Goal: Task Accomplishment & Management: Use online tool/utility

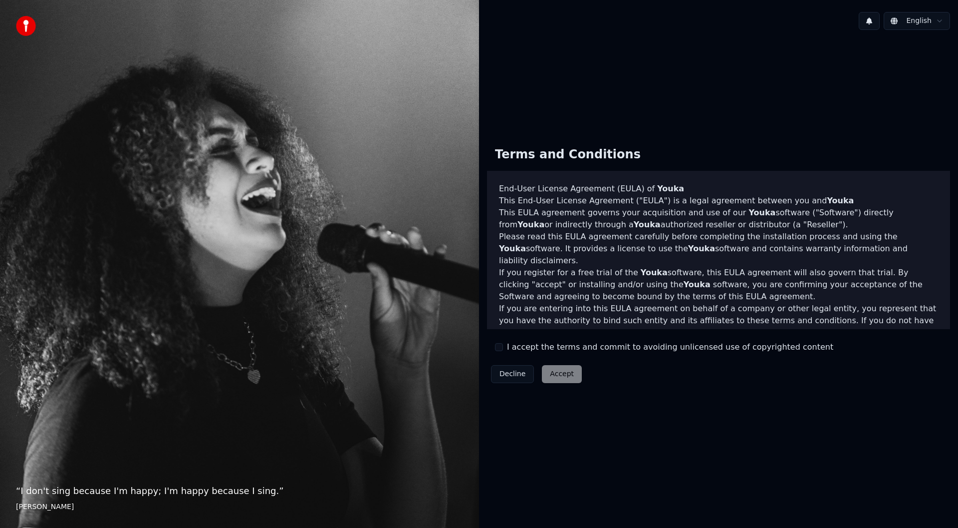
click at [555, 371] on div "Decline Accept" at bounding box center [536, 374] width 99 height 26
click at [540, 349] on label "I accept the terms and commit to avoiding unlicensed use of copyrighted content" at bounding box center [670, 347] width 326 height 12
click at [503, 349] on button "I accept the terms and commit to avoiding unlicensed use of copyrighted content" at bounding box center [499, 347] width 8 height 8
click at [548, 375] on button "Accept" at bounding box center [562, 374] width 40 height 18
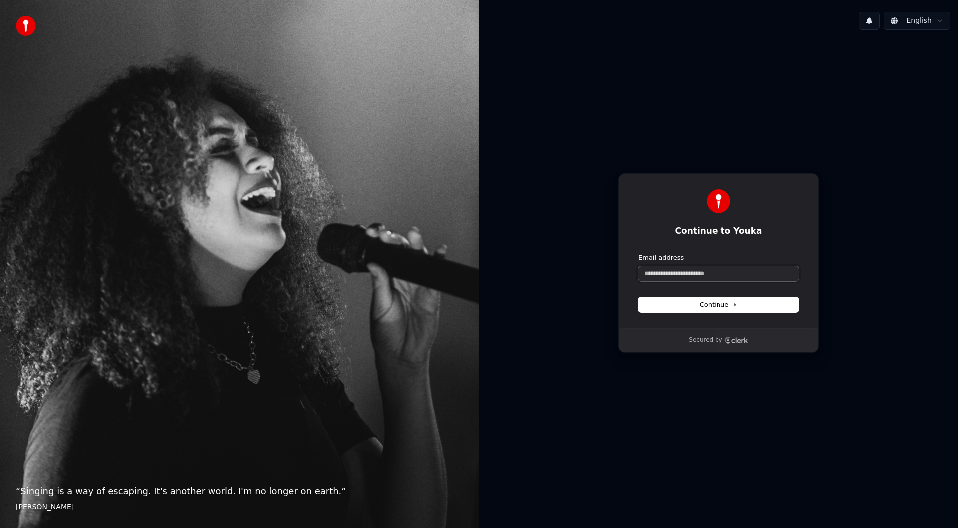
click at [719, 269] on input "Email address" at bounding box center [718, 273] width 161 height 15
click at [721, 309] on button "Continue" at bounding box center [718, 304] width 161 height 15
type input "**********"
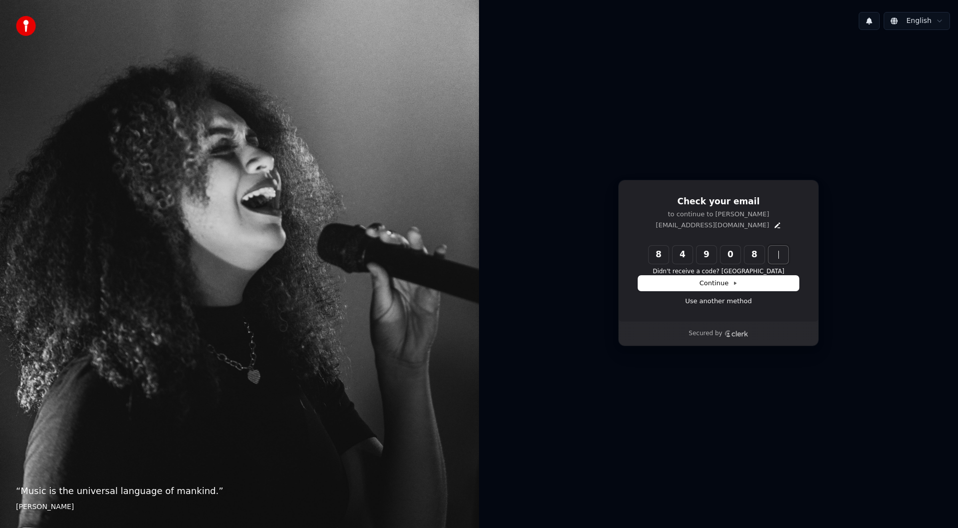
type input "******"
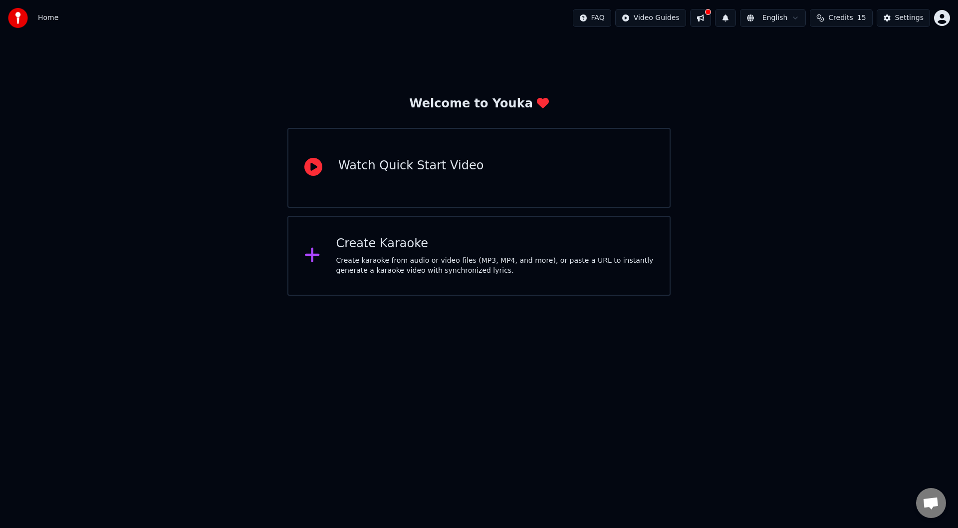
click at [532, 258] on div "Create karaoke from audio or video files (MP3, MP4, and more), or paste a URL t…" at bounding box center [495, 266] width 318 height 20
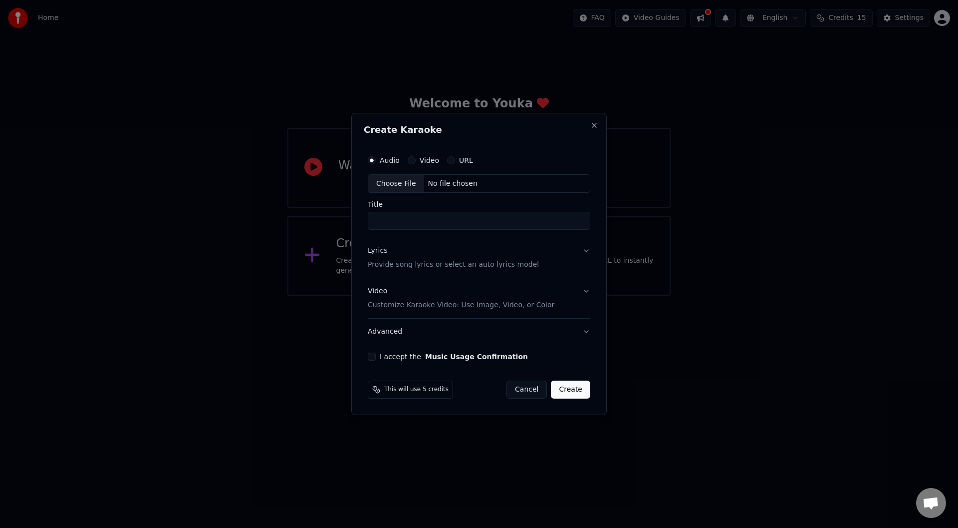
click at [469, 187] on div "No file chosen" at bounding box center [452, 184] width 57 height 10
type input "**********"
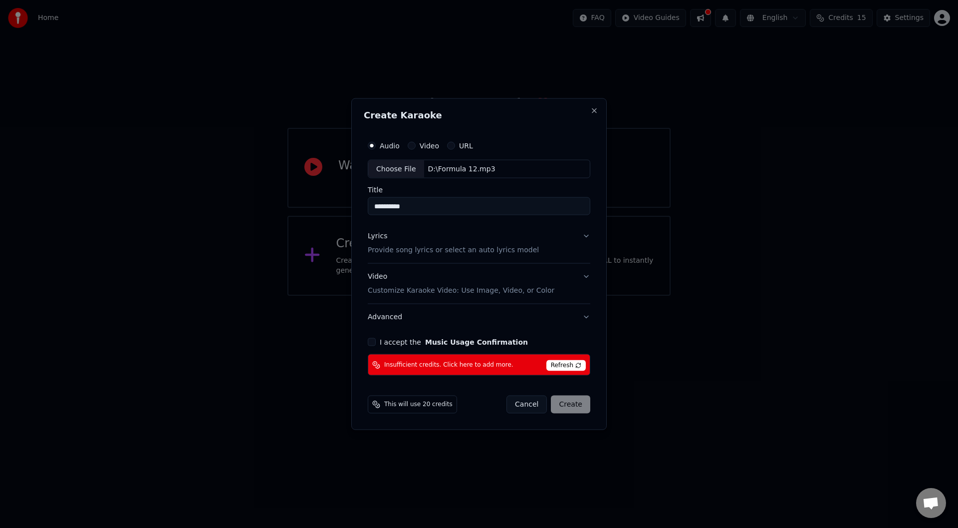
click at [526, 402] on button "Cancel" at bounding box center [527, 404] width 40 height 18
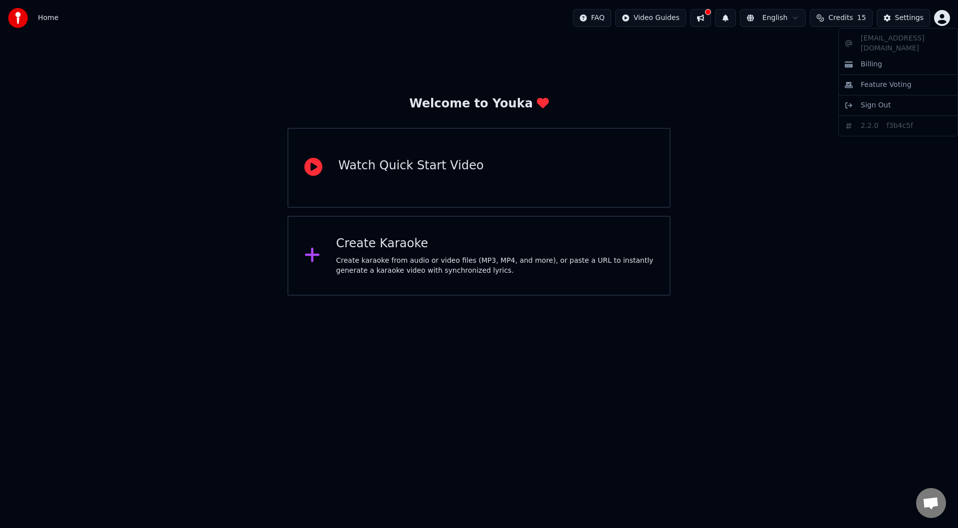
click at [940, 12] on html "Home FAQ Video Guides English Credits 15 Settings Welcome to Youka Watch Quick …" at bounding box center [479, 147] width 958 height 295
click at [840, 23] on html "Home FAQ Video Guides English Credits 15 Settings Welcome to Youka Watch Quick …" at bounding box center [479, 147] width 958 height 295
click at [840, 23] on button "Credits 15" at bounding box center [841, 18] width 62 height 18
click at [707, 15] on button at bounding box center [700, 18] width 21 height 18
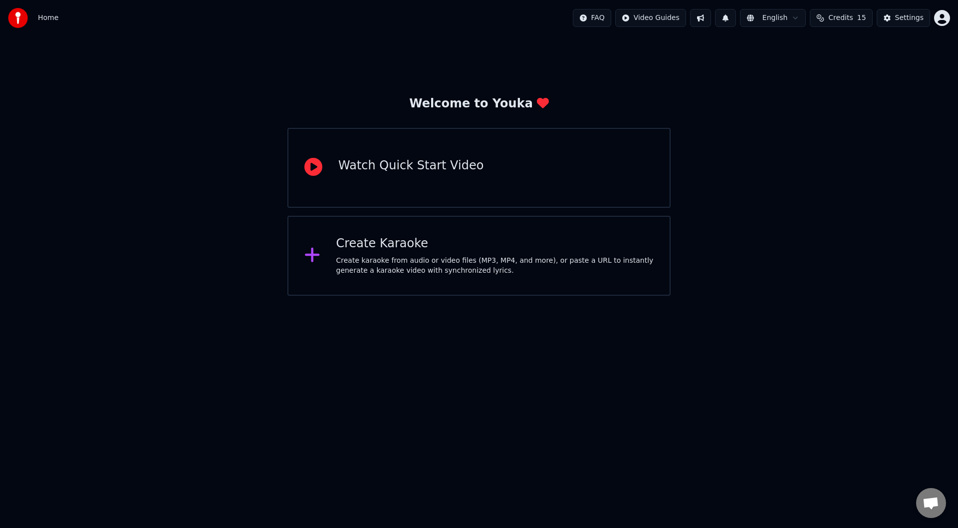
click at [711, 16] on button at bounding box center [700, 18] width 21 height 18
click at [941, 12] on html "Home FAQ Video Guides English Credits 15 Settings Welcome to Youka Watch Quick …" at bounding box center [479, 147] width 958 height 295
click at [837, 18] on html "Home FAQ Video Guides English Credits 15 Settings Welcome to Youka Watch Quick …" at bounding box center [479, 147] width 958 height 295
click at [837, 18] on span "Credits" at bounding box center [840, 18] width 24 height 10
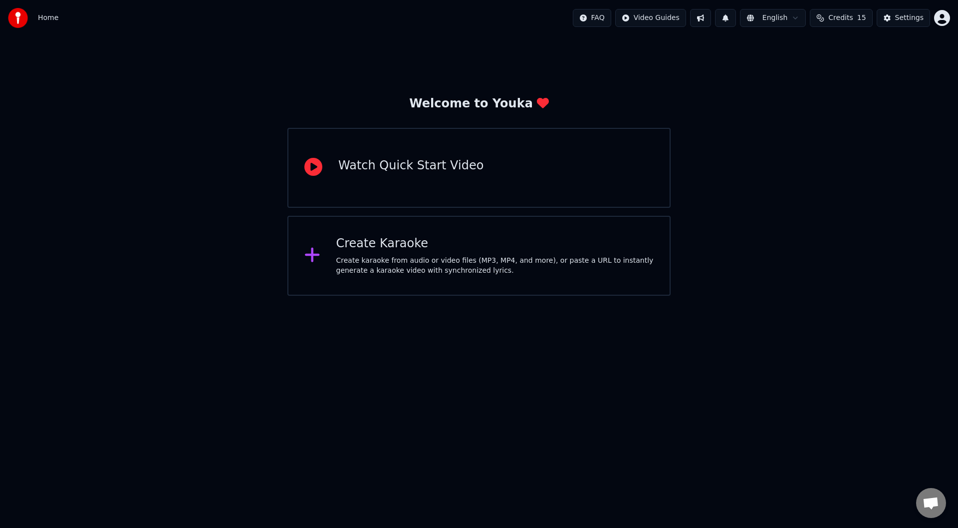
click at [837, 18] on span "Credits" at bounding box center [840, 18] width 24 height 10
click at [848, 91] on button "Refresh" at bounding box center [845, 92] width 51 height 18
click at [767, 20] on html "Home FAQ Video Guides English Credits 15 Settings Welcome to Youka Watch Quick …" at bounding box center [479, 147] width 958 height 295
